Goal: Register for event/course

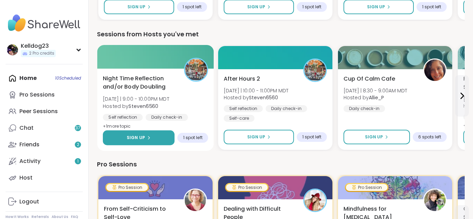
click at [139, 132] on button "Sign Up" at bounding box center [139, 137] width 72 height 15
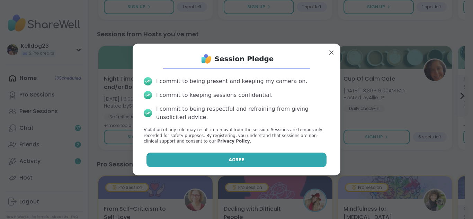
click at [238, 158] on span "Agree" at bounding box center [237, 160] width 16 height 6
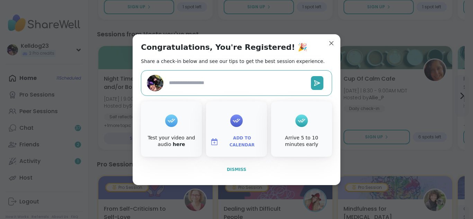
click at [245, 169] on button "Dismiss" at bounding box center [236, 169] width 191 height 15
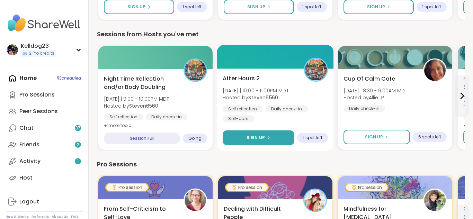
click at [268, 143] on button "Sign Up" at bounding box center [258, 137] width 72 height 15
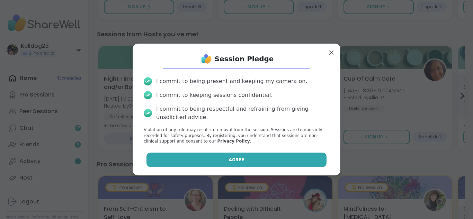
click at [228, 159] on button "Agree" at bounding box center [236, 160] width 180 height 15
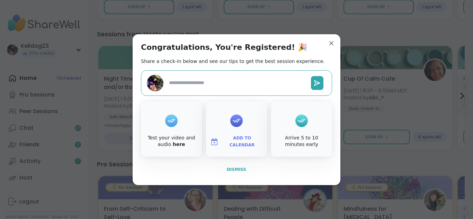
click at [232, 168] on span "Dismiss" at bounding box center [236, 169] width 19 height 5
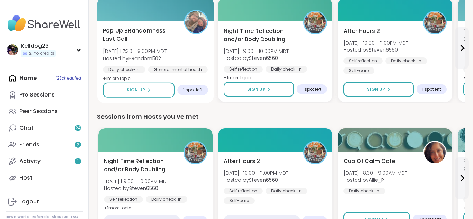
scroll to position [249, 0]
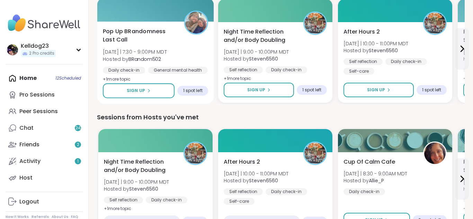
click at [175, 41] on span "Pop Up BRandomness Last Call" at bounding box center [139, 35] width 73 height 17
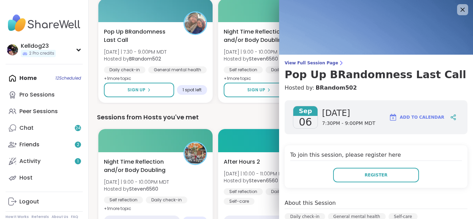
scroll to position [0, 0]
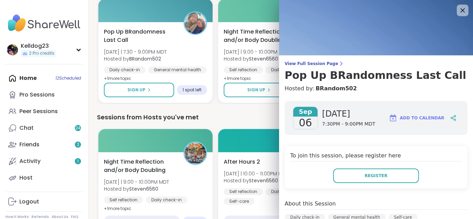
click at [467, 13] on div at bounding box center [462, 10] width 12 height 12
click at [466, 5] on div at bounding box center [462, 10] width 12 height 12
click at [462, 7] on icon at bounding box center [462, 10] width 9 height 9
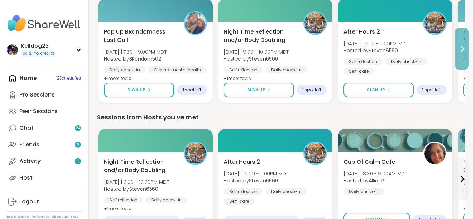
click at [460, 37] on button at bounding box center [462, 49] width 14 height 42
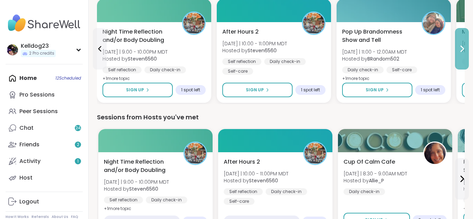
click at [460, 37] on button at bounding box center [462, 49] width 14 height 42
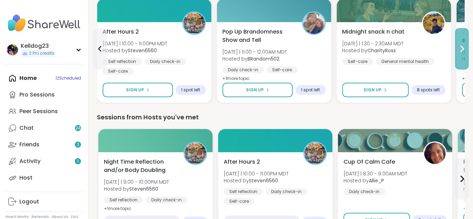
click at [460, 37] on button at bounding box center [462, 49] width 14 height 42
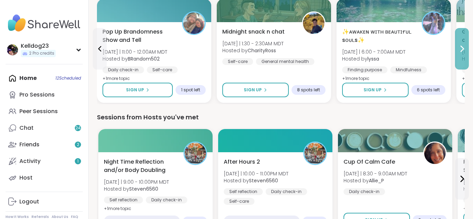
click at [460, 37] on button at bounding box center [462, 49] width 14 height 42
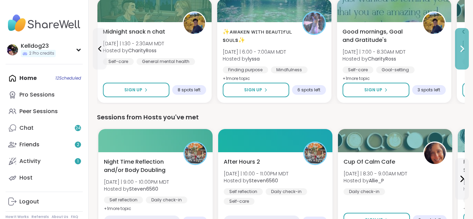
click at [460, 37] on button at bounding box center [462, 49] width 14 height 42
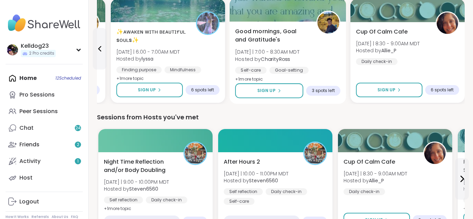
click at [293, 9] on div at bounding box center [287, 10] width 117 height 24
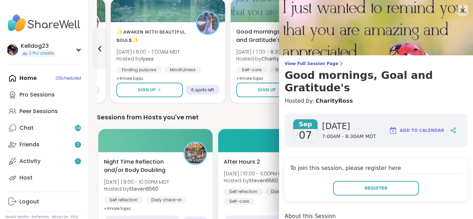
click at [303, 181] on div "Register" at bounding box center [376, 188] width 172 height 15
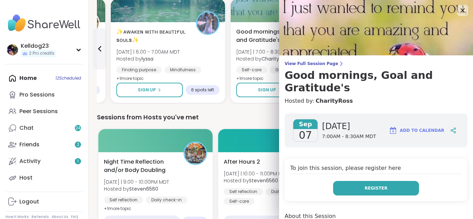
click at [371, 181] on button "Register" at bounding box center [376, 188] width 86 height 15
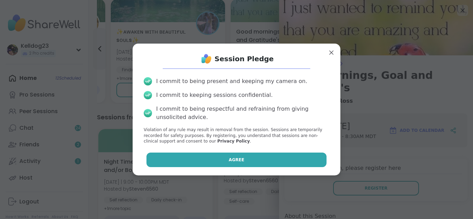
click at [235, 159] on span "Agree" at bounding box center [237, 160] width 16 height 6
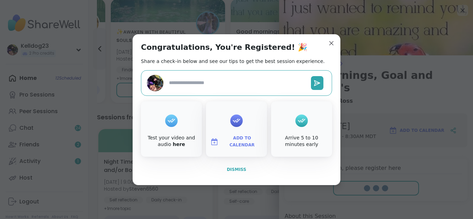
click at [234, 168] on span "Dismiss" at bounding box center [236, 169] width 19 height 5
type textarea "*"
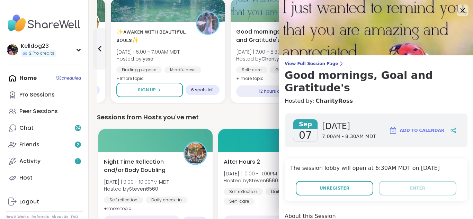
click at [463, 13] on icon at bounding box center [462, 10] width 9 height 9
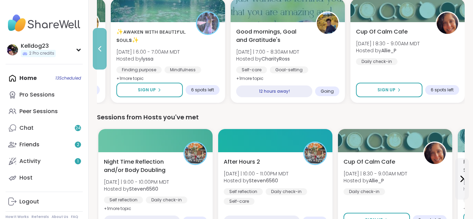
click at [97, 50] on icon at bounding box center [99, 49] width 8 height 8
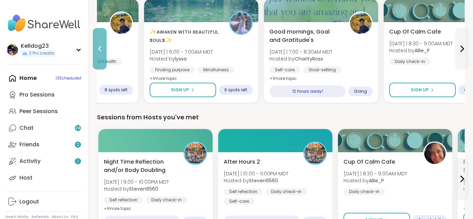
click at [97, 50] on icon at bounding box center [99, 49] width 8 height 8
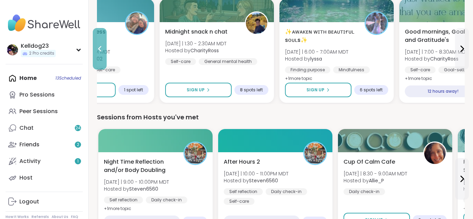
click at [97, 50] on icon at bounding box center [99, 49] width 8 height 8
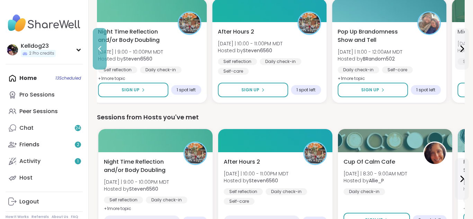
click at [97, 50] on icon at bounding box center [99, 49] width 8 height 8
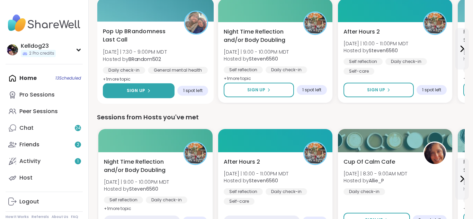
click at [125, 97] on button "Sign Up" at bounding box center [139, 90] width 72 height 15
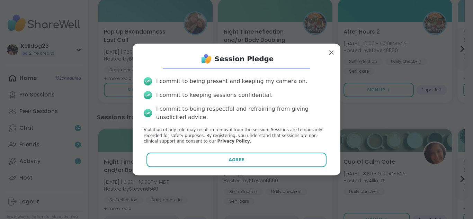
click at [212, 169] on div "Session Pledge I commit to being present and keeping my camera on. I commit to …" at bounding box center [236, 109] width 197 height 121
click at [262, 173] on div "Session Pledge I commit to being present and keeping my camera on. I commit to …" at bounding box center [237, 110] width 208 height 132
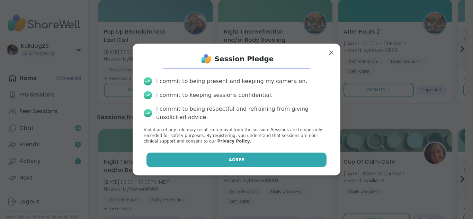
click at [277, 165] on button "Agree" at bounding box center [236, 160] width 180 height 15
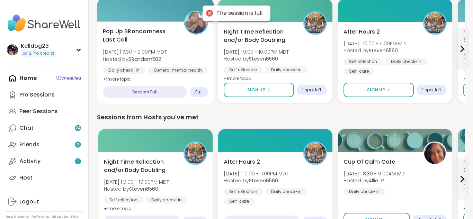
click at [172, 40] on span "Pop Up BRandomness Last Call" at bounding box center [139, 35] width 73 height 17
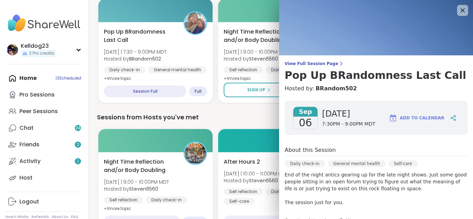
click at [357, 202] on p "End of the night antics gearing up for the late night shows. Just some good peo…" at bounding box center [375, 188] width 183 height 35
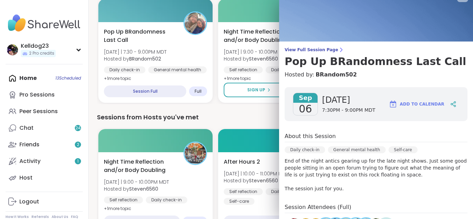
scroll to position [28, 0]
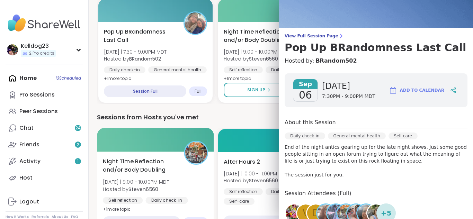
click at [157, 148] on div at bounding box center [155, 140] width 117 height 24
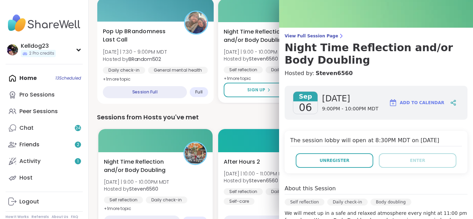
click at [181, 53] on div "Pop Up BRandomness Last Call [DATE] | 7:30 - 9:00PM MDT Hosted by BRandom502 Da…" at bounding box center [155, 55] width 105 height 56
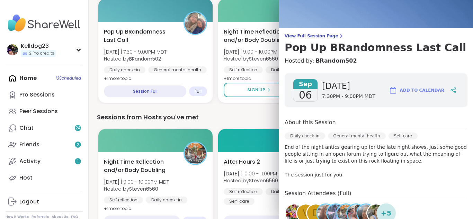
click at [446, 68] on div "[DATE] [DATE] 7:30PM - 9:00PM MDT Add to Calendar About this Session Daily chec…" at bounding box center [376, 189] width 194 height 243
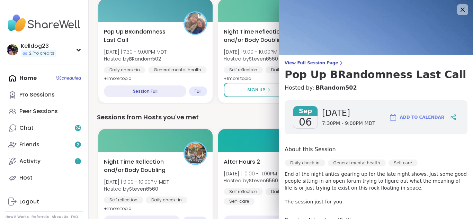
scroll to position [0, 0]
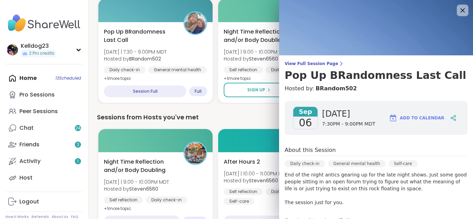
click at [465, 8] on icon at bounding box center [462, 10] width 9 height 9
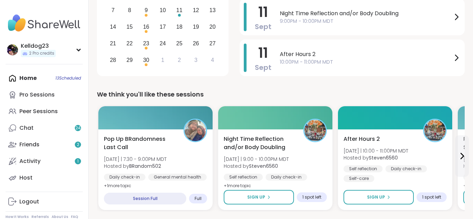
scroll to position [180, 0]
